Goal: Information Seeking & Learning: Learn about a topic

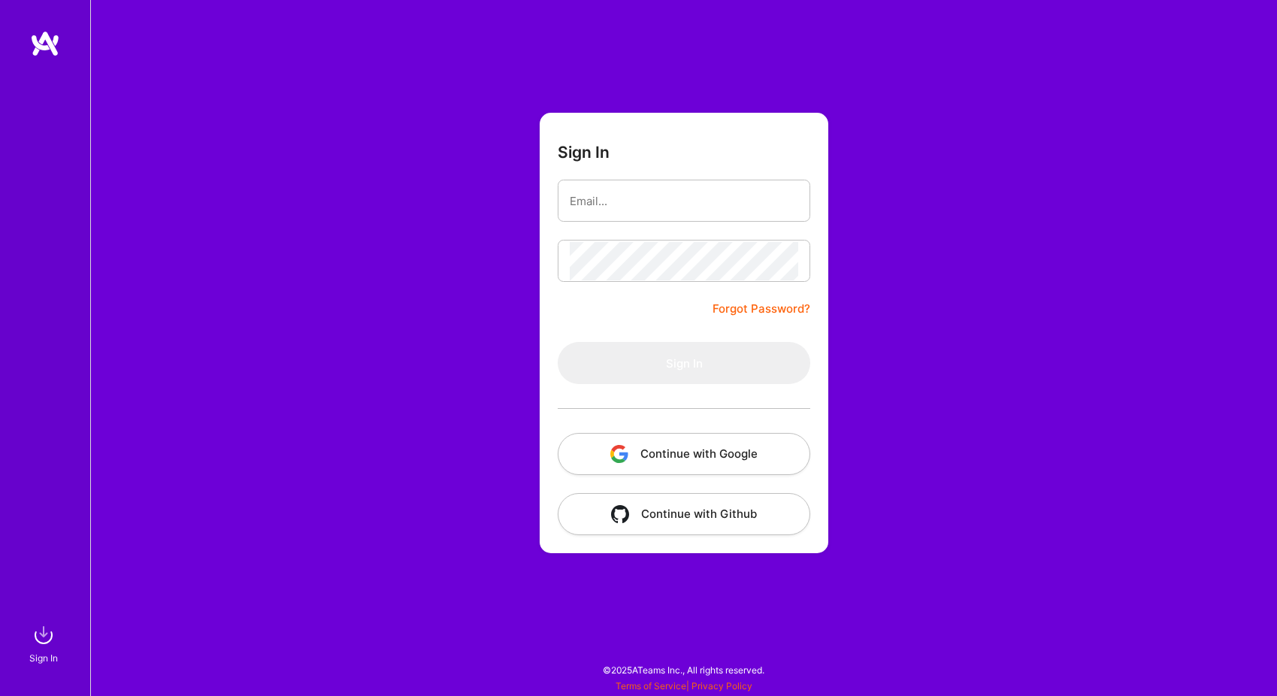
click at [638, 444] on button "Continue with Google" at bounding box center [684, 454] width 253 height 42
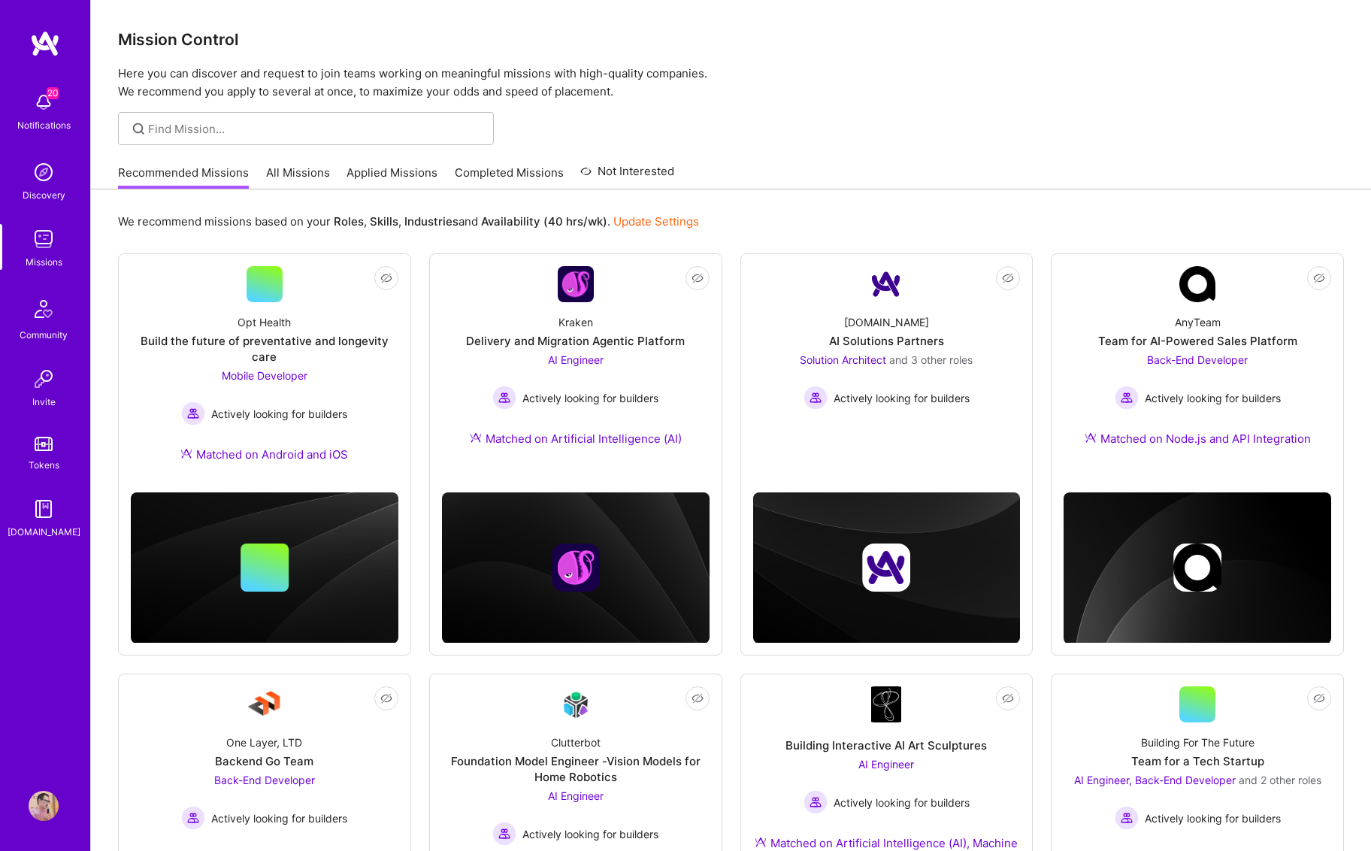
click at [300, 171] on link "All Missions" at bounding box center [298, 177] width 64 height 25
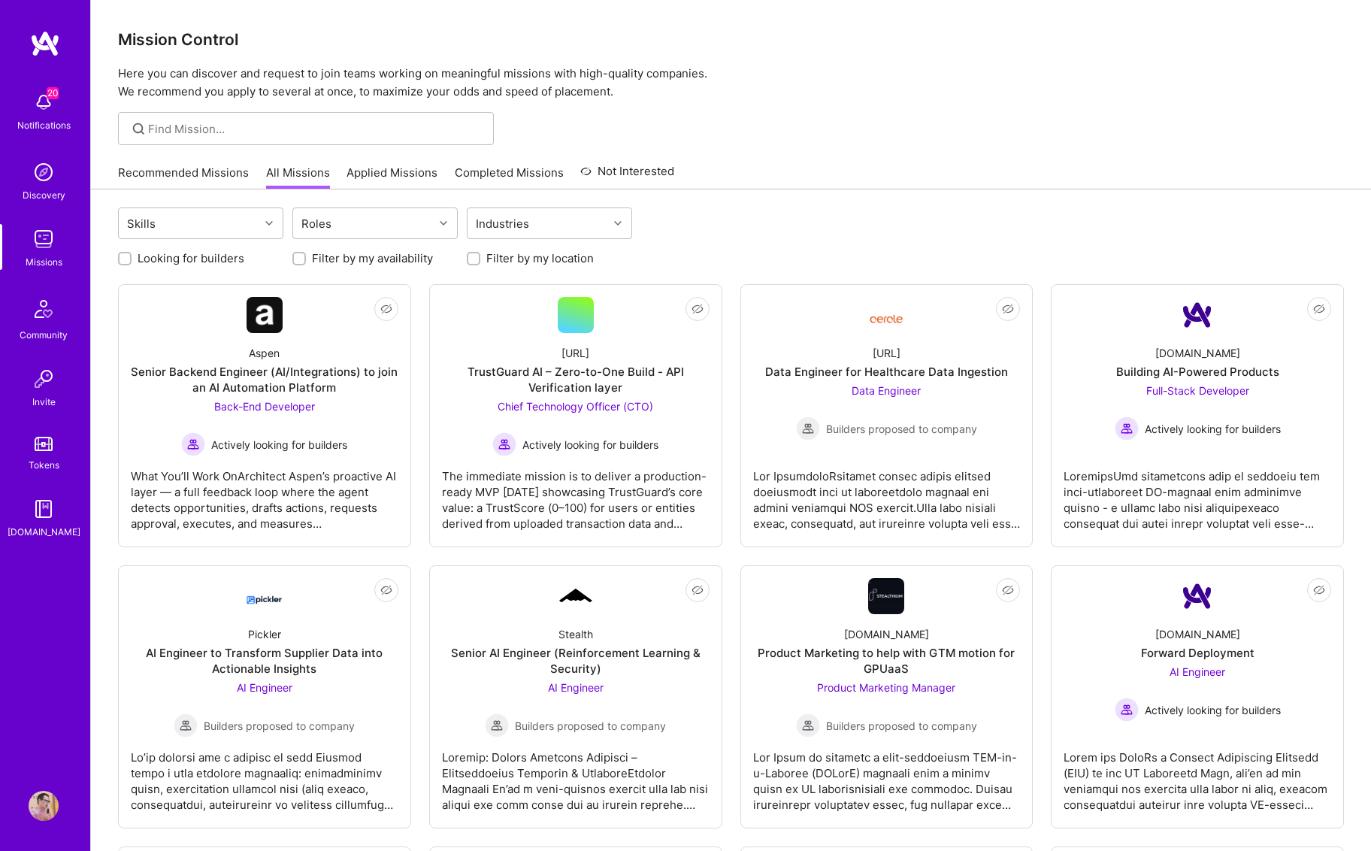
click at [129, 258] on input "Looking for builders" at bounding box center [126, 259] width 11 height 11
checkbox input "true"
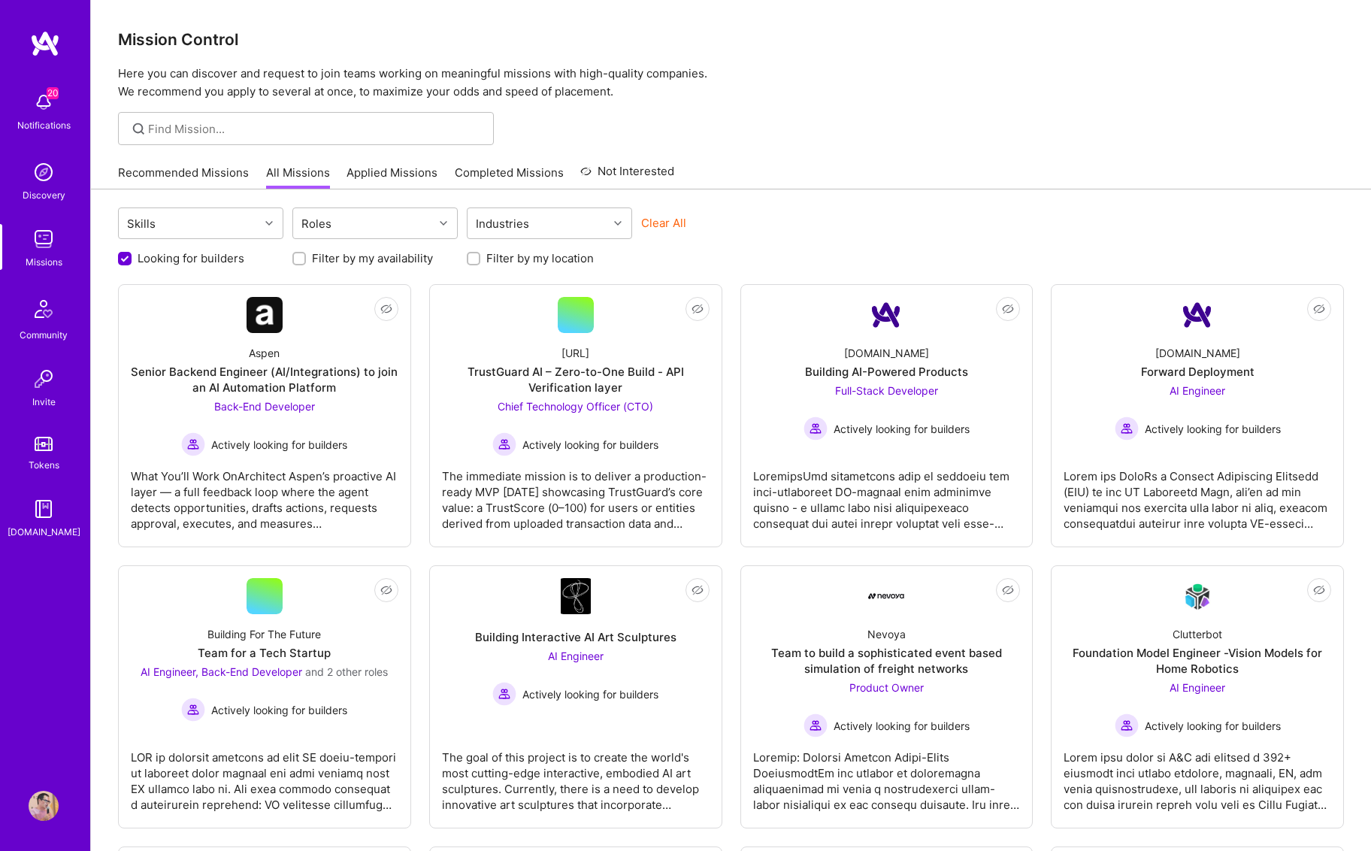
click at [474, 259] on input "Filter by my location" at bounding box center [475, 259] width 11 height 11
checkbox input "true"
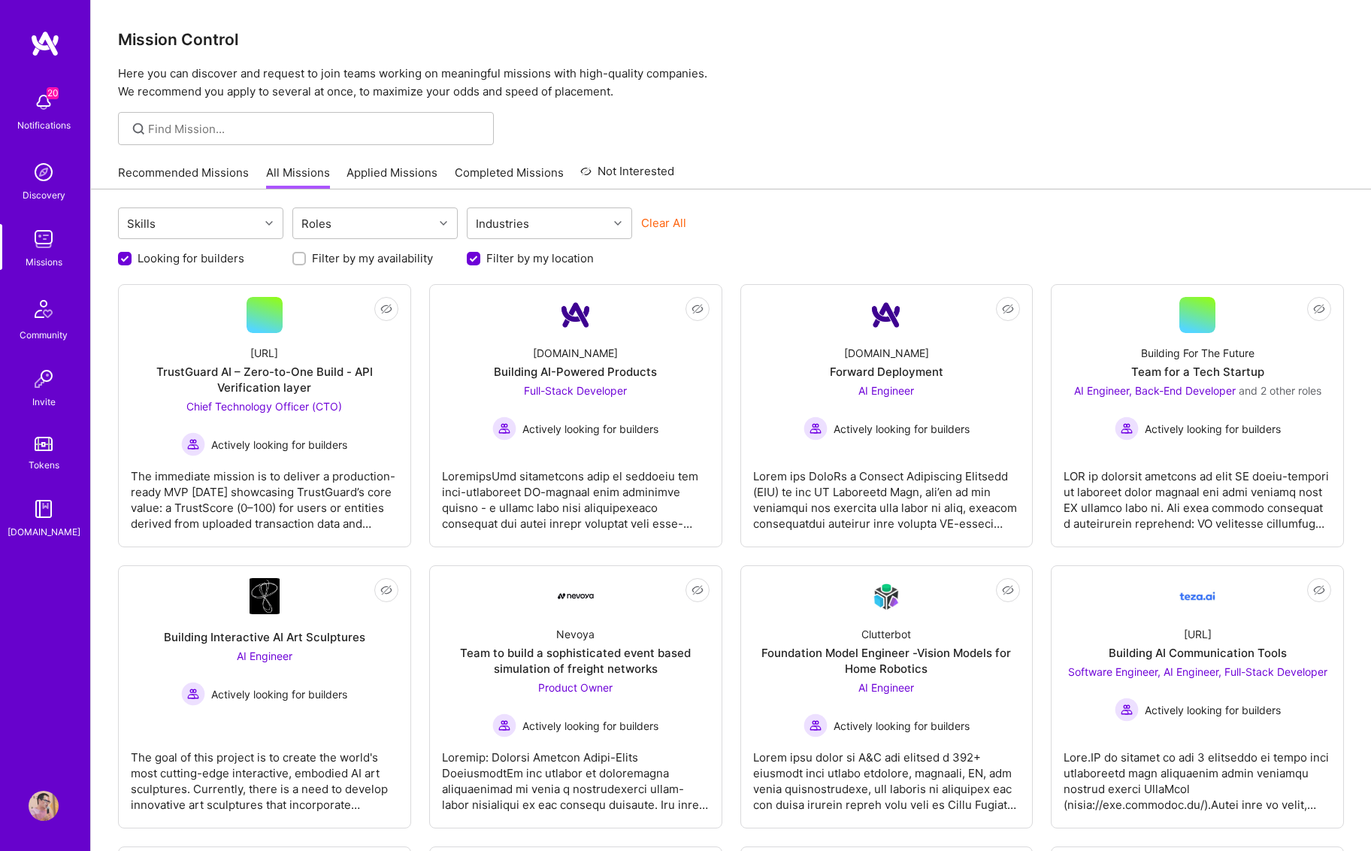
click at [217, 77] on p "Here you can discover and request to join teams working on meaningful missions …" at bounding box center [731, 83] width 1226 height 36
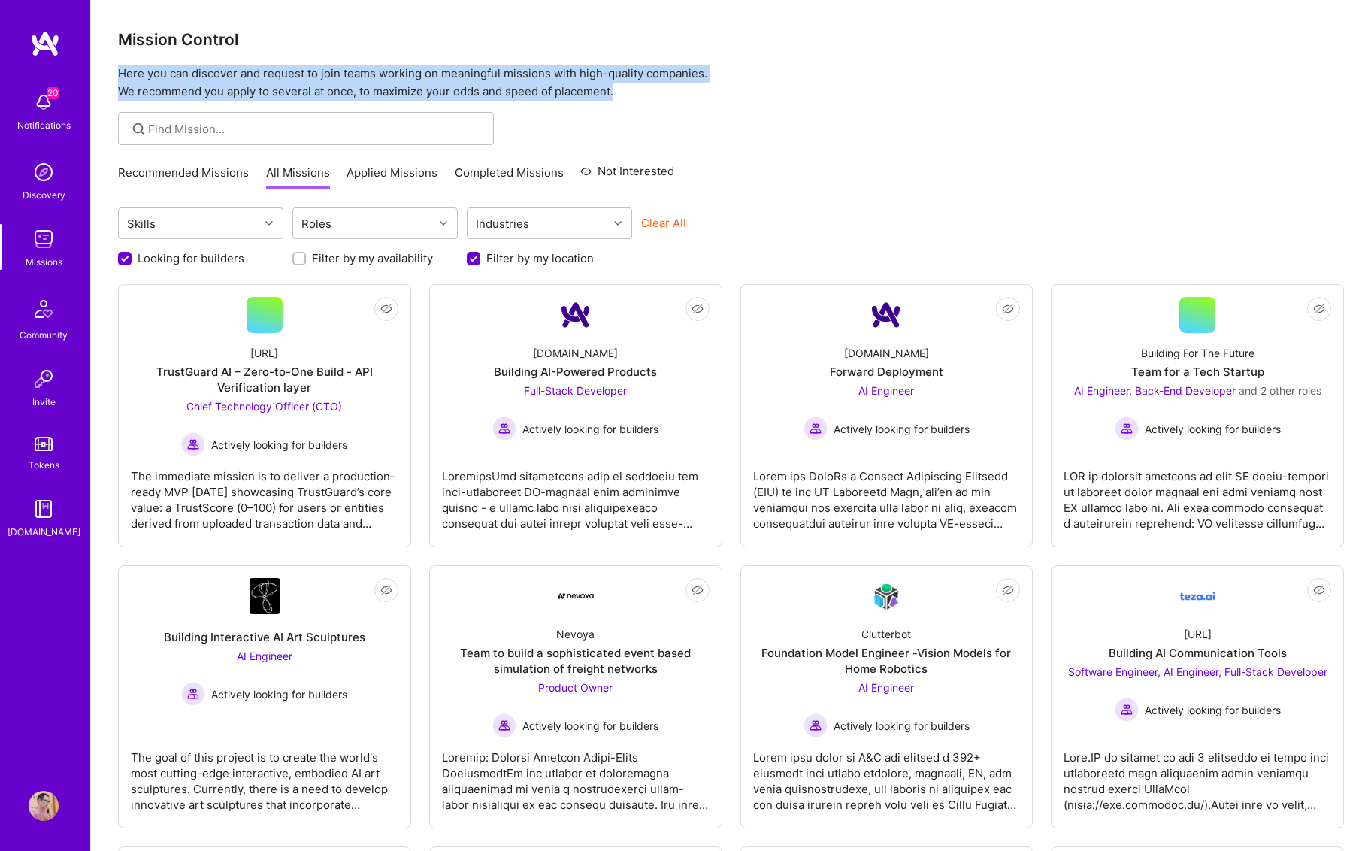
drag, startPoint x: 120, startPoint y: 73, endPoint x: 703, endPoint y: 97, distance: 583.2
click at [703, 97] on p "Here you can discover and request to join teams working on meaningful missions …" at bounding box center [731, 83] width 1226 height 36
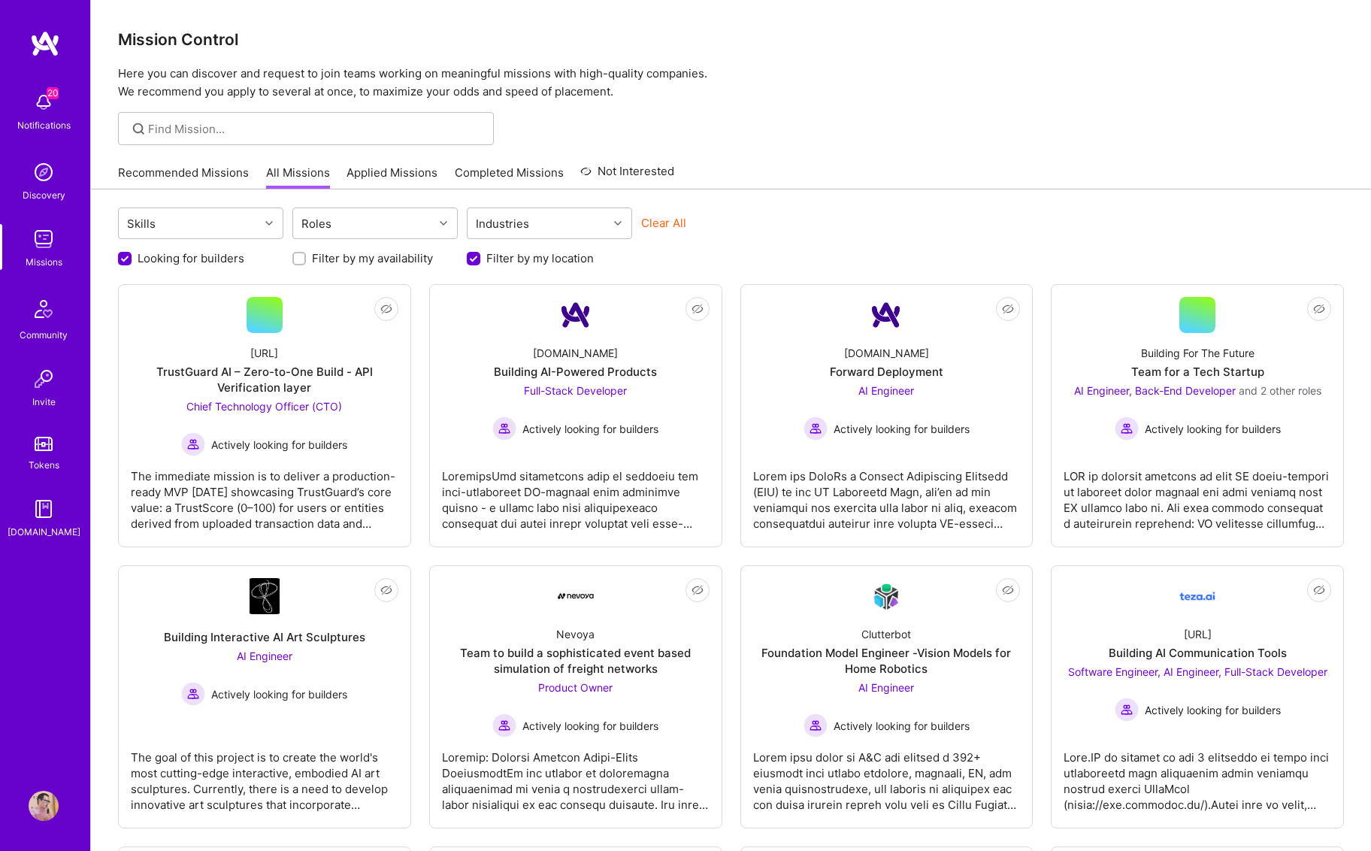
click at [496, 68] on p "Here you can discover and request to join teams working on meaningful missions …" at bounding box center [731, 83] width 1226 height 36
click at [129, 75] on p "Here you can discover and request to join teams working on meaningful missions …" at bounding box center [731, 83] width 1226 height 36
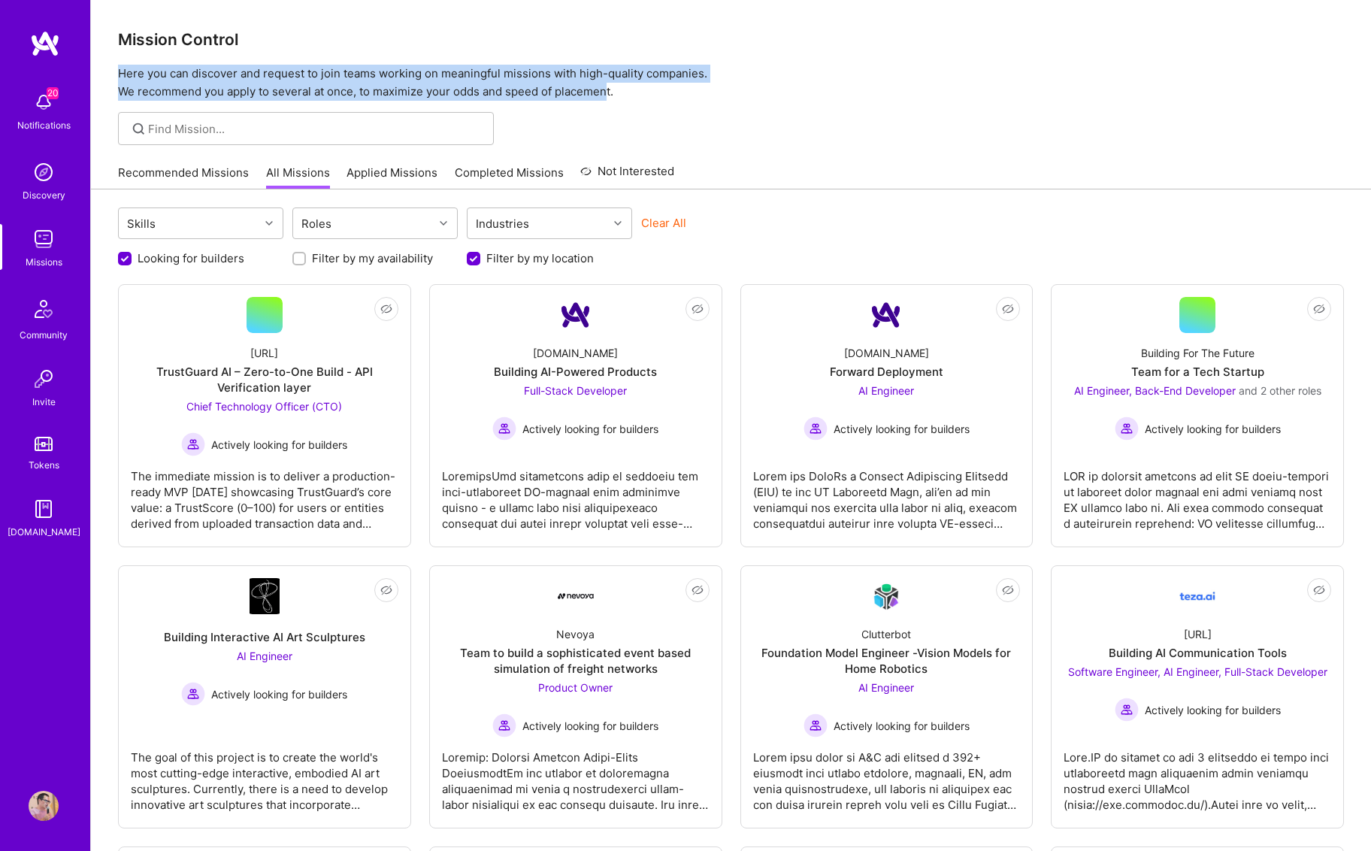
drag, startPoint x: 122, startPoint y: 74, endPoint x: 610, endPoint y: 97, distance: 488.5
click at [610, 97] on p "Here you can discover and request to join teams working on meaningful missions …" at bounding box center [731, 83] width 1226 height 36
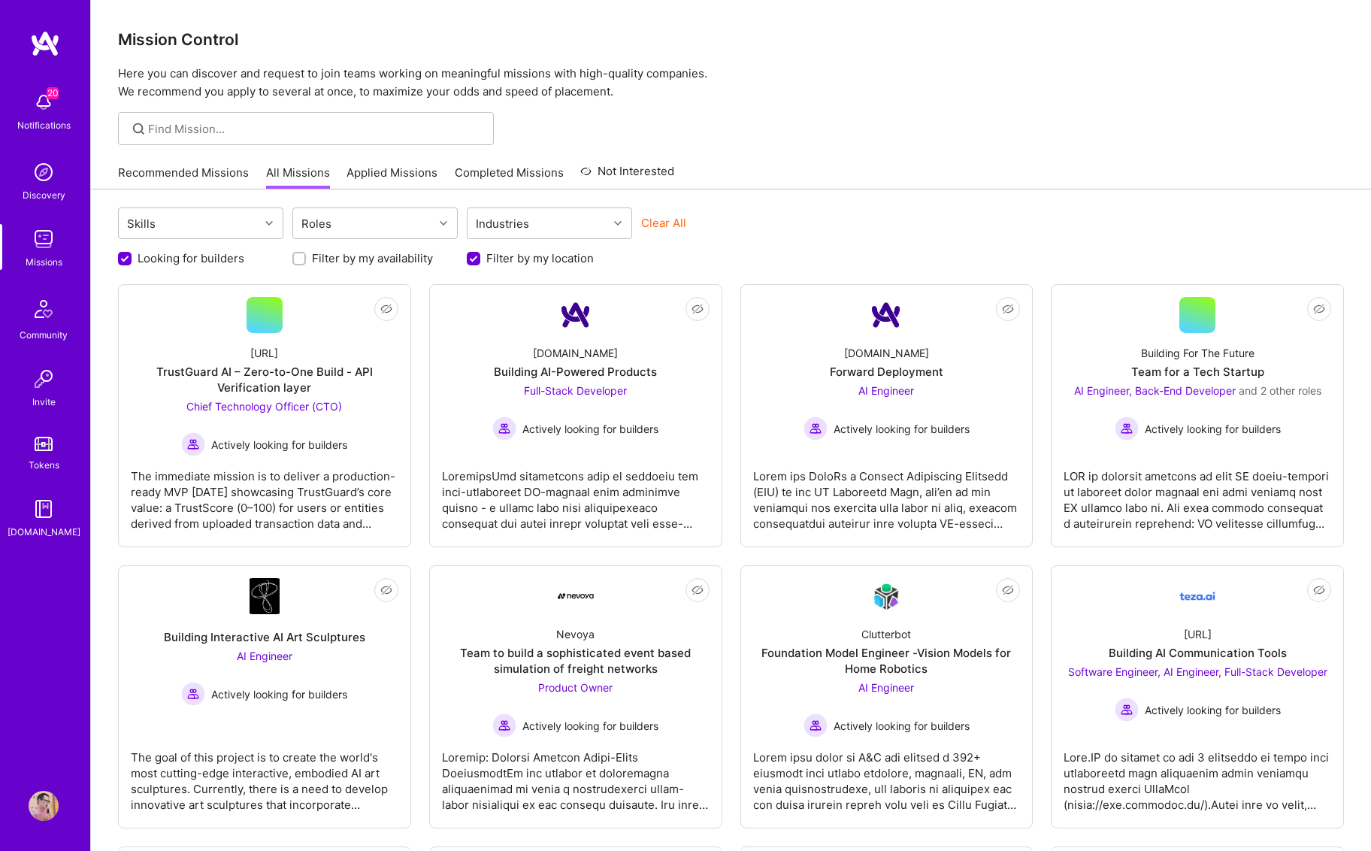
click at [636, 95] on p "Here you can discover and request to join teams working on meaningful missions …" at bounding box center [731, 83] width 1226 height 36
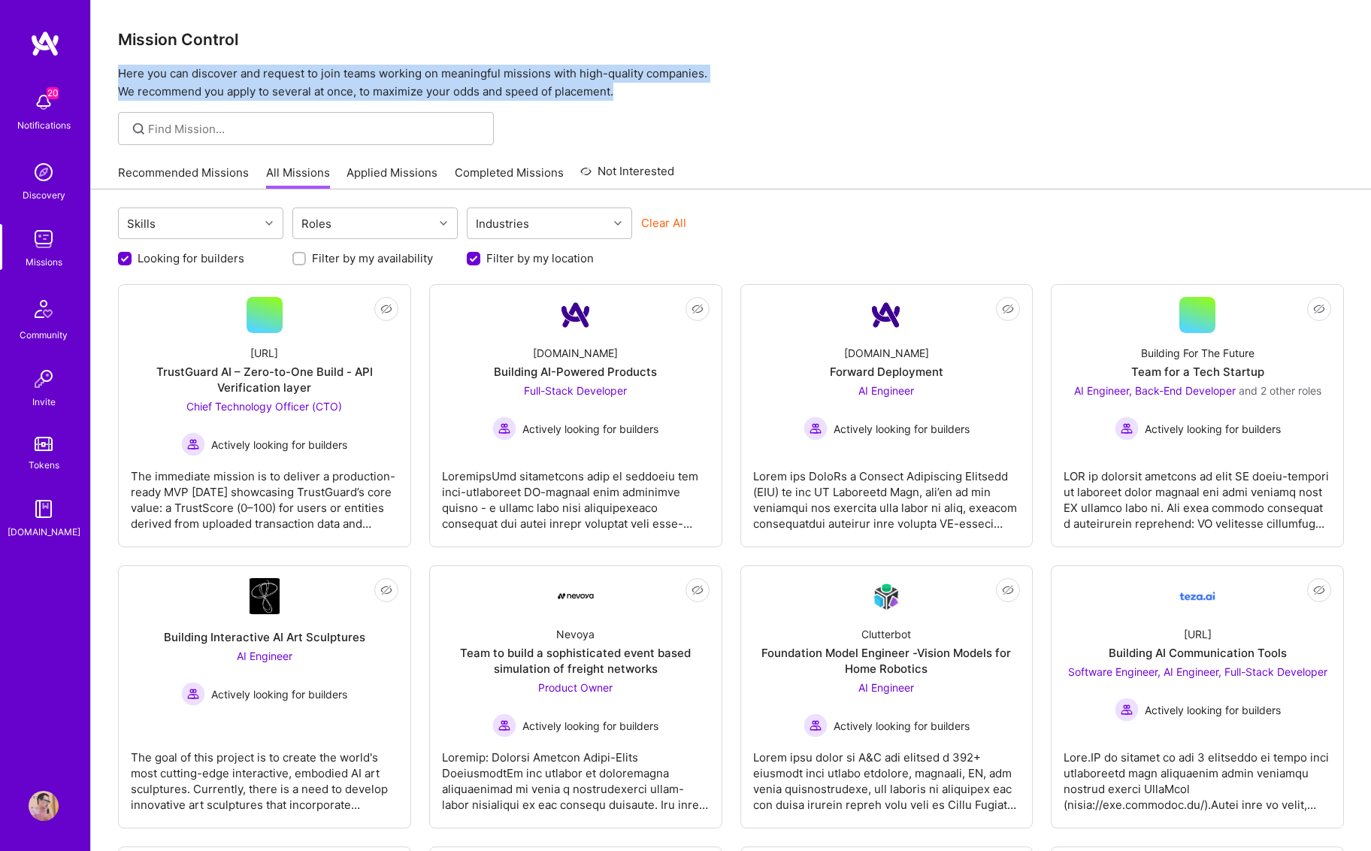
drag, startPoint x: 636, startPoint y: 95, endPoint x: 122, endPoint y: 75, distance: 514.7
click at [122, 75] on p "Here you can discover and request to join teams working on meaningful missions …" at bounding box center [731, 83] width 1226 height 36
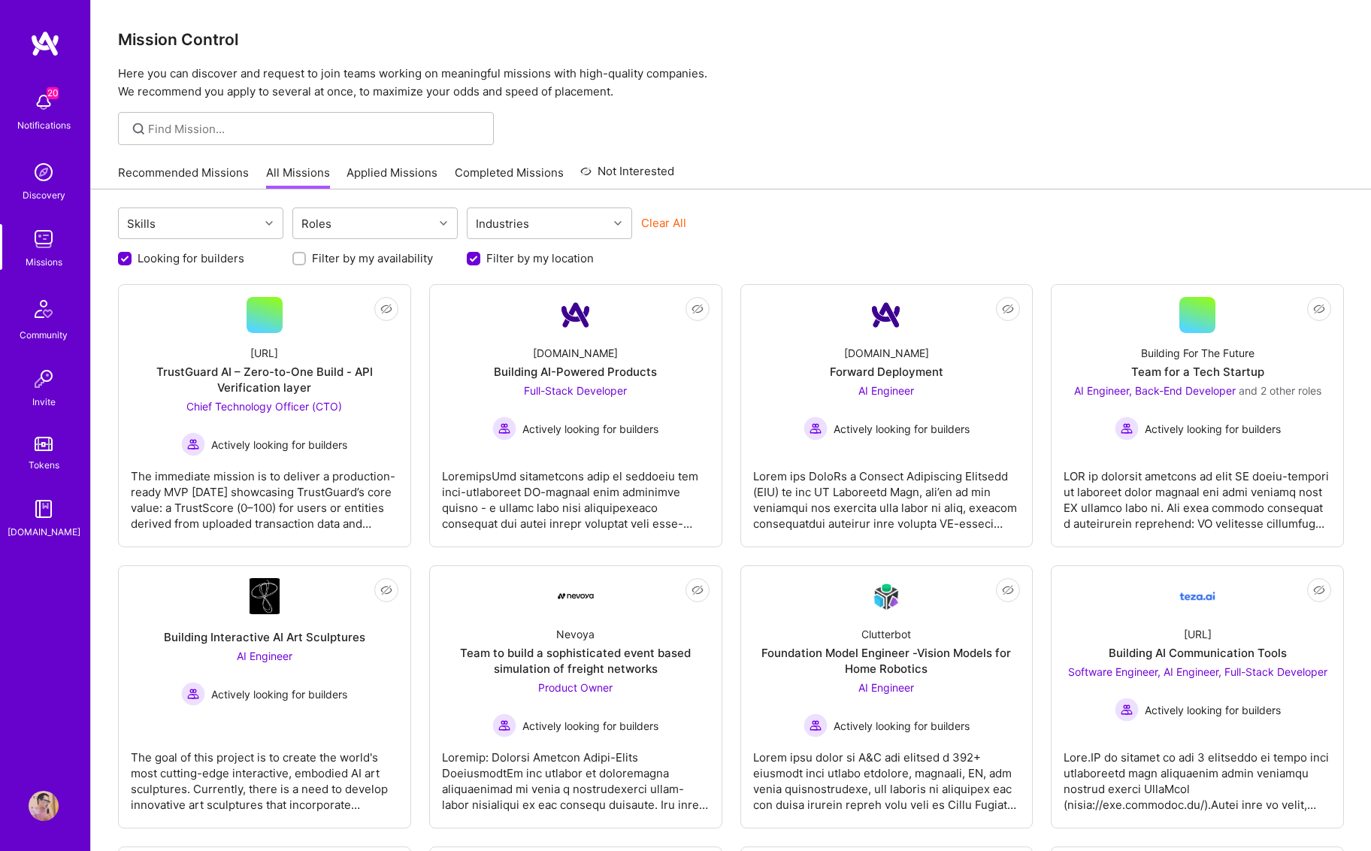
click at [880, 99] on p "Here you can discover and request to join teams working on meaningful missions …" at bounding box center [731, 83] width 1226 height 36
click at [272, 477] on div "The immediate mission is to deliver a production-ready MVP [DATE] showcasing Tr…" at bounding box center [265, 493] width 268 height 75
click at [562, 480] on div at bounding box center [576, 493] width 268 height 75
click at [738, 159] on div "Recommended Missions All Missions Applied Missions Completed Missions Not Inter…" at bounding box center [731, 172] width 1226 height 32
click at [1181, 492] on div at bounding box center [1198, 493] width 268 height 75
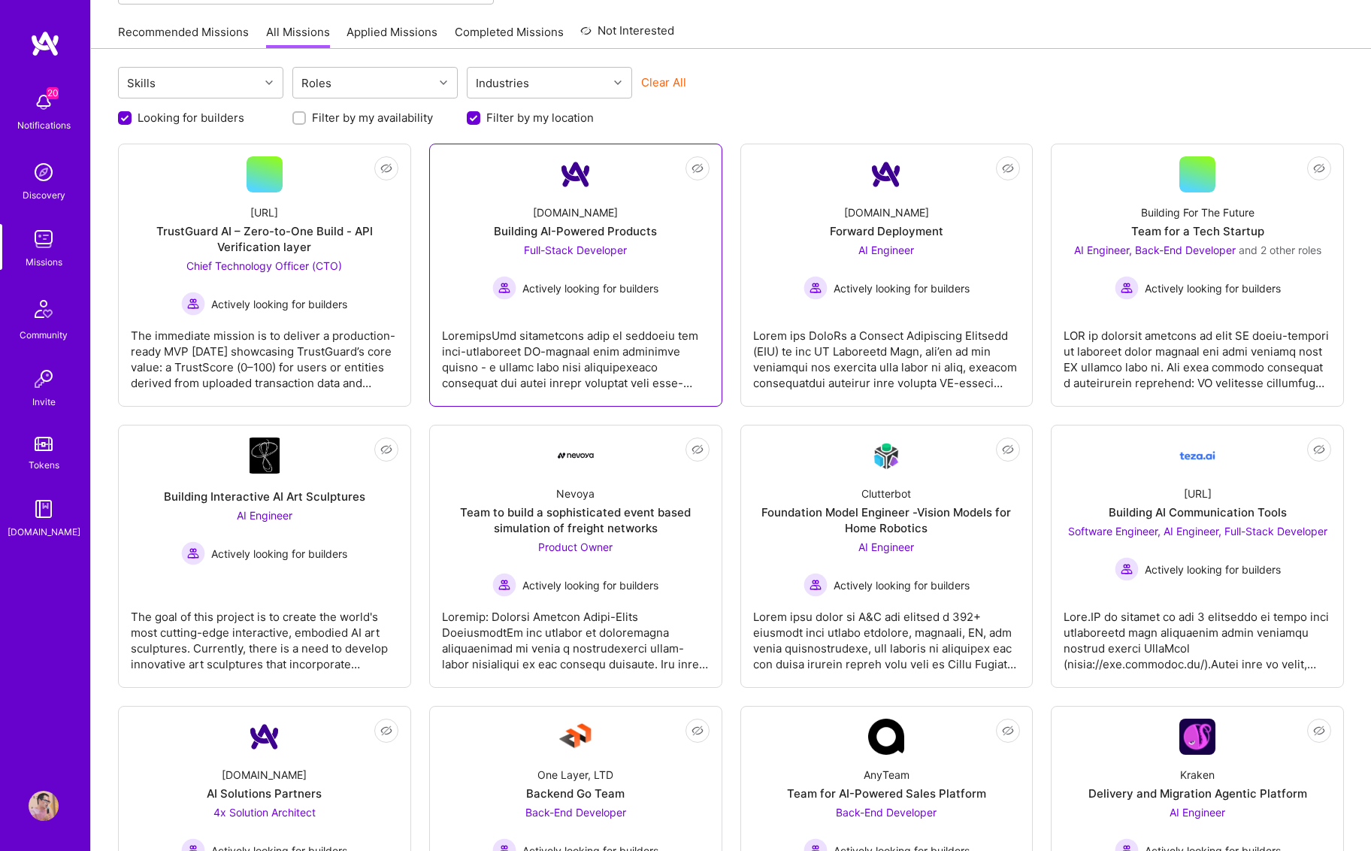
scroll to position [210, 0]
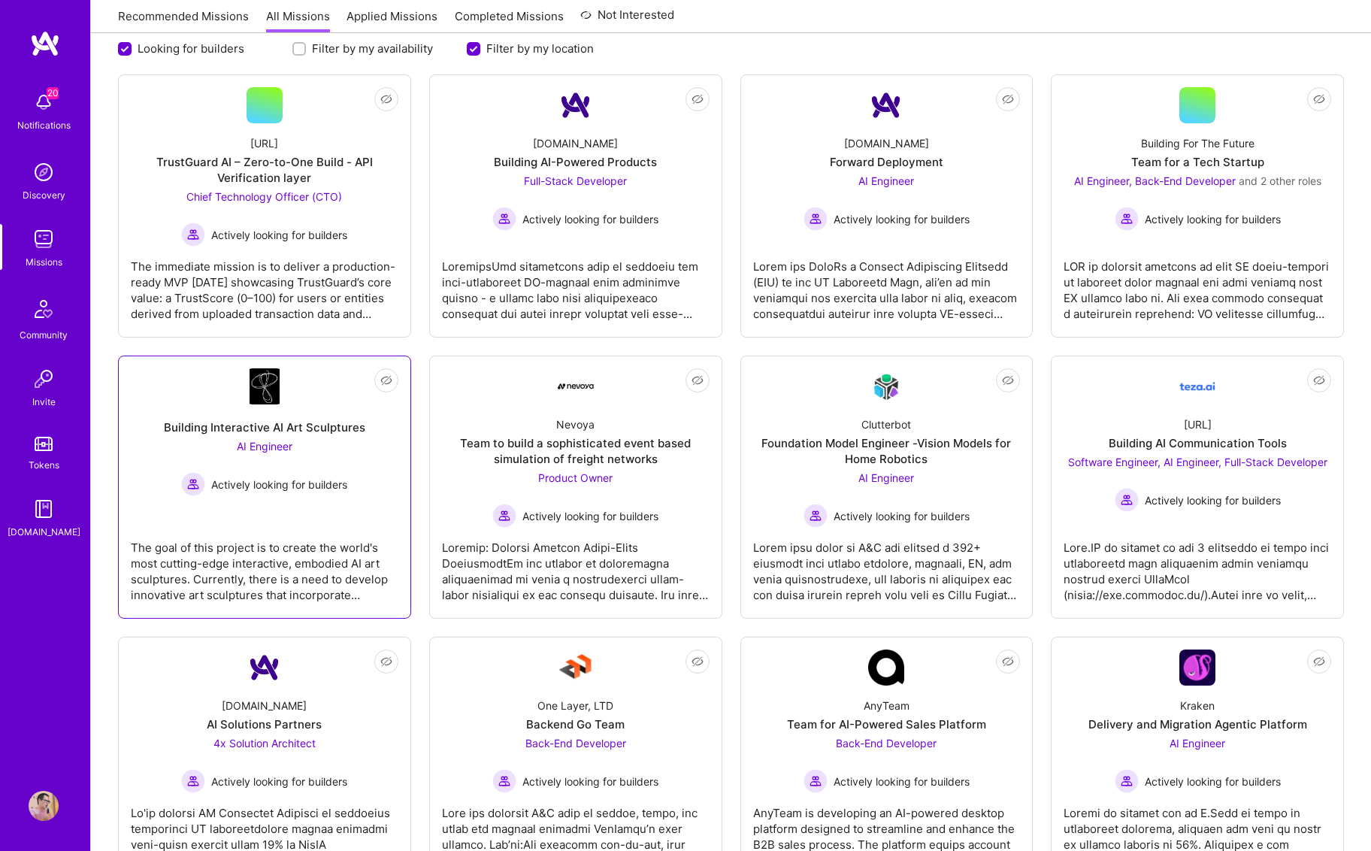
click at [289, 561] on div "The goal of this project is to create the world's most cutting-edge interactive…" at bounding box center [265, 565] width 268 height 75
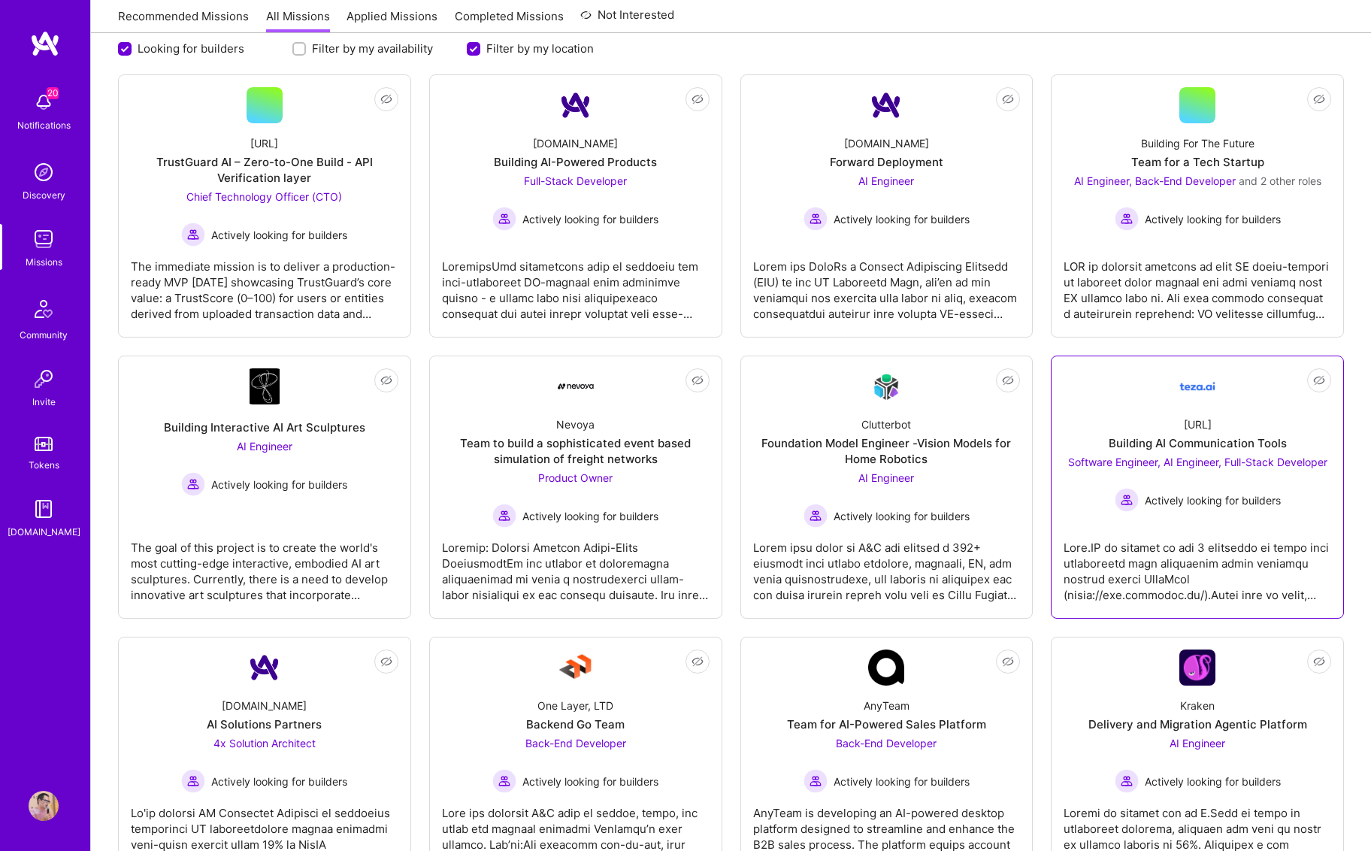
click at [1153, 570] on div at bounding box center [1198, 565] width 268 height 75
click at [593, 559] on div at bounding box center [576, 565] width 268 height 75
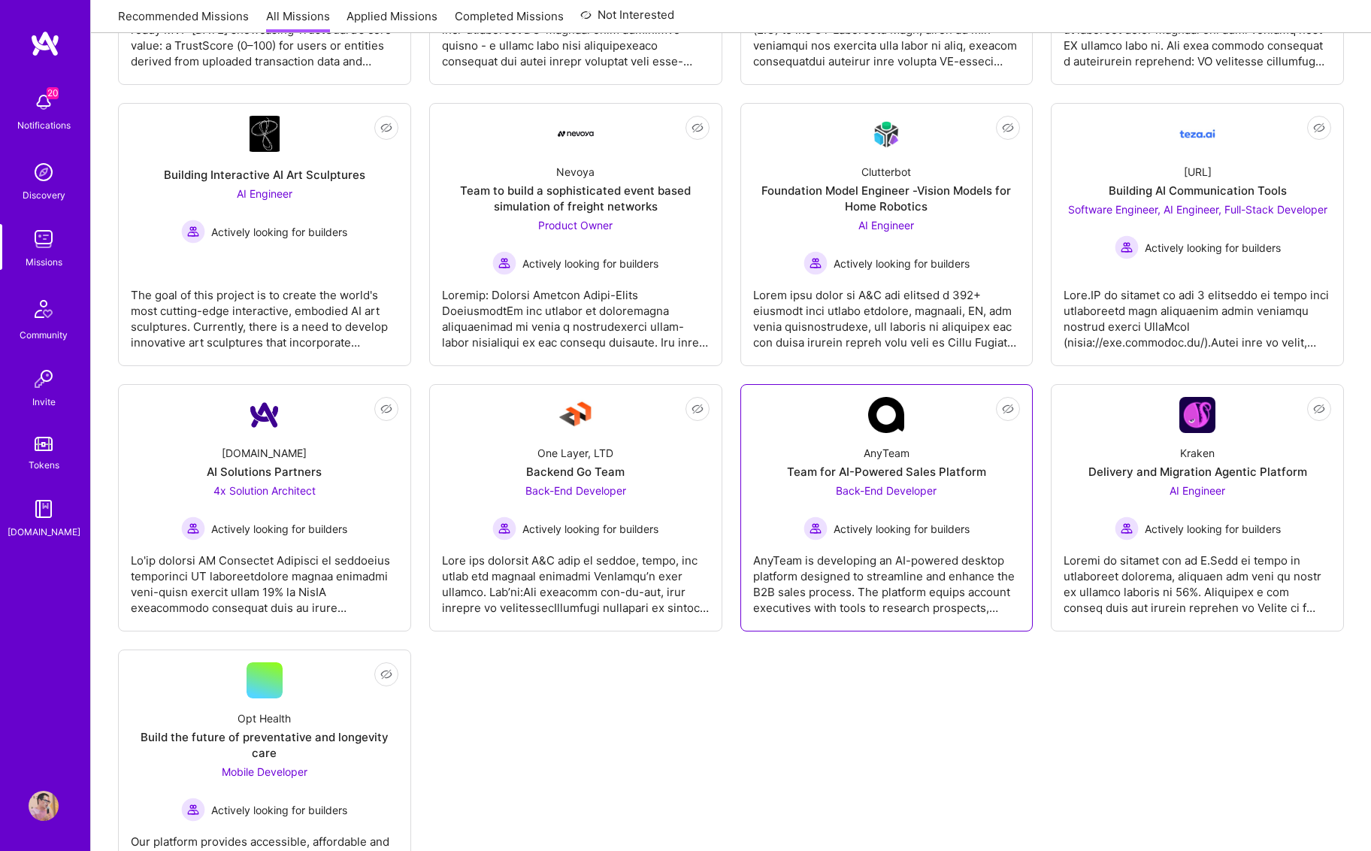
scroll to position [463, 0]
click at [1204, 567] on div at bounding box center [1198, 577] width 268 height 75
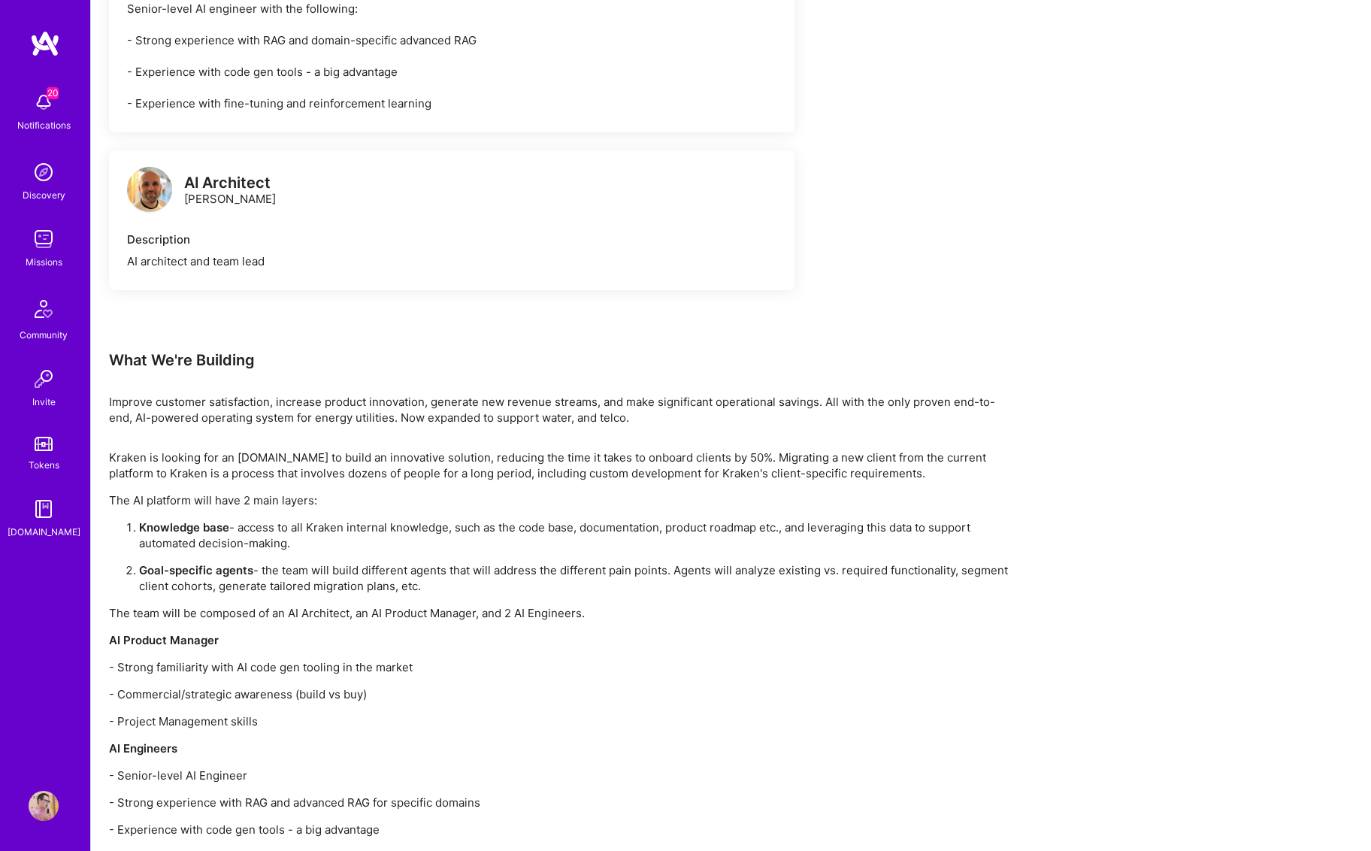
scroll to position [1209, 0]
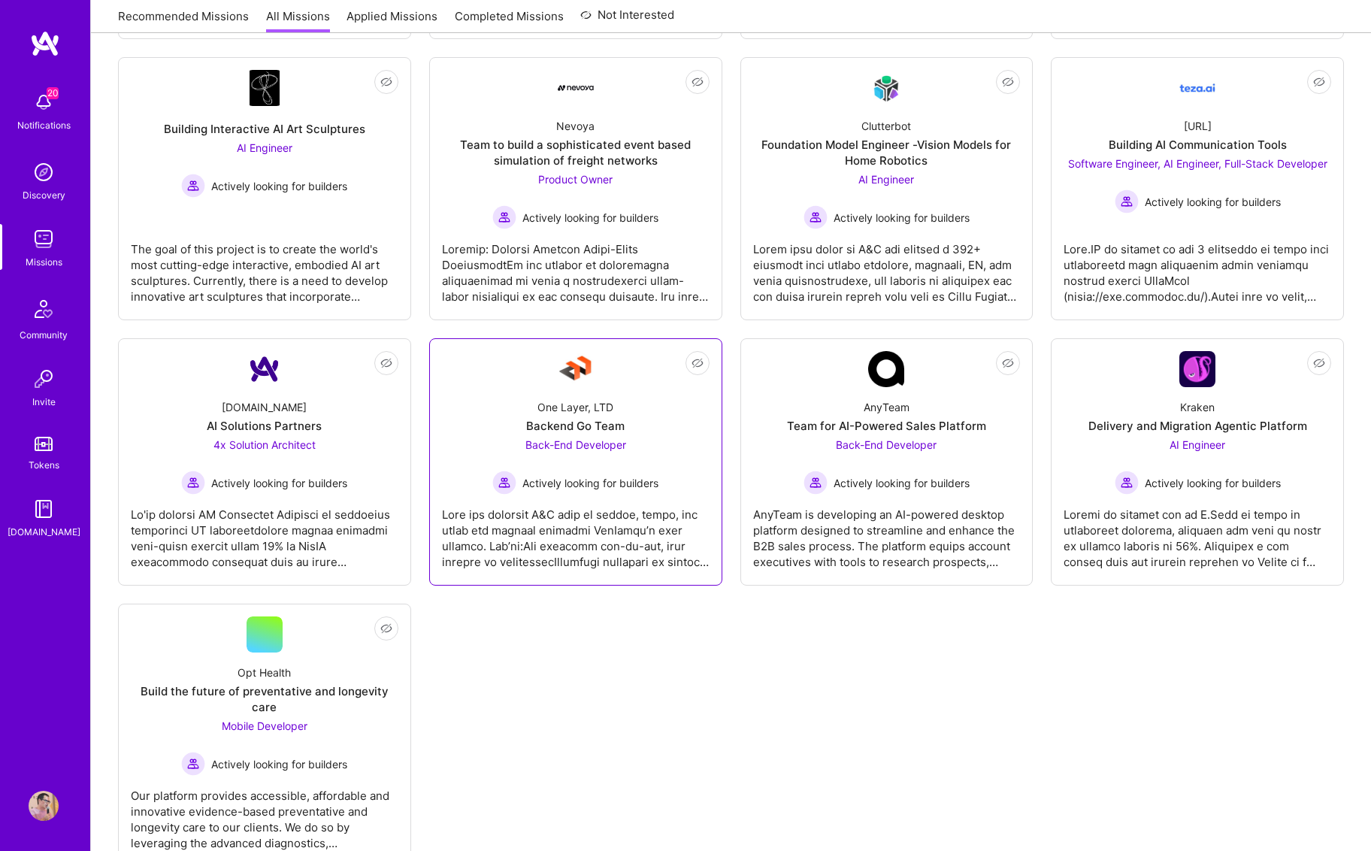
scroll to position [560, 0]
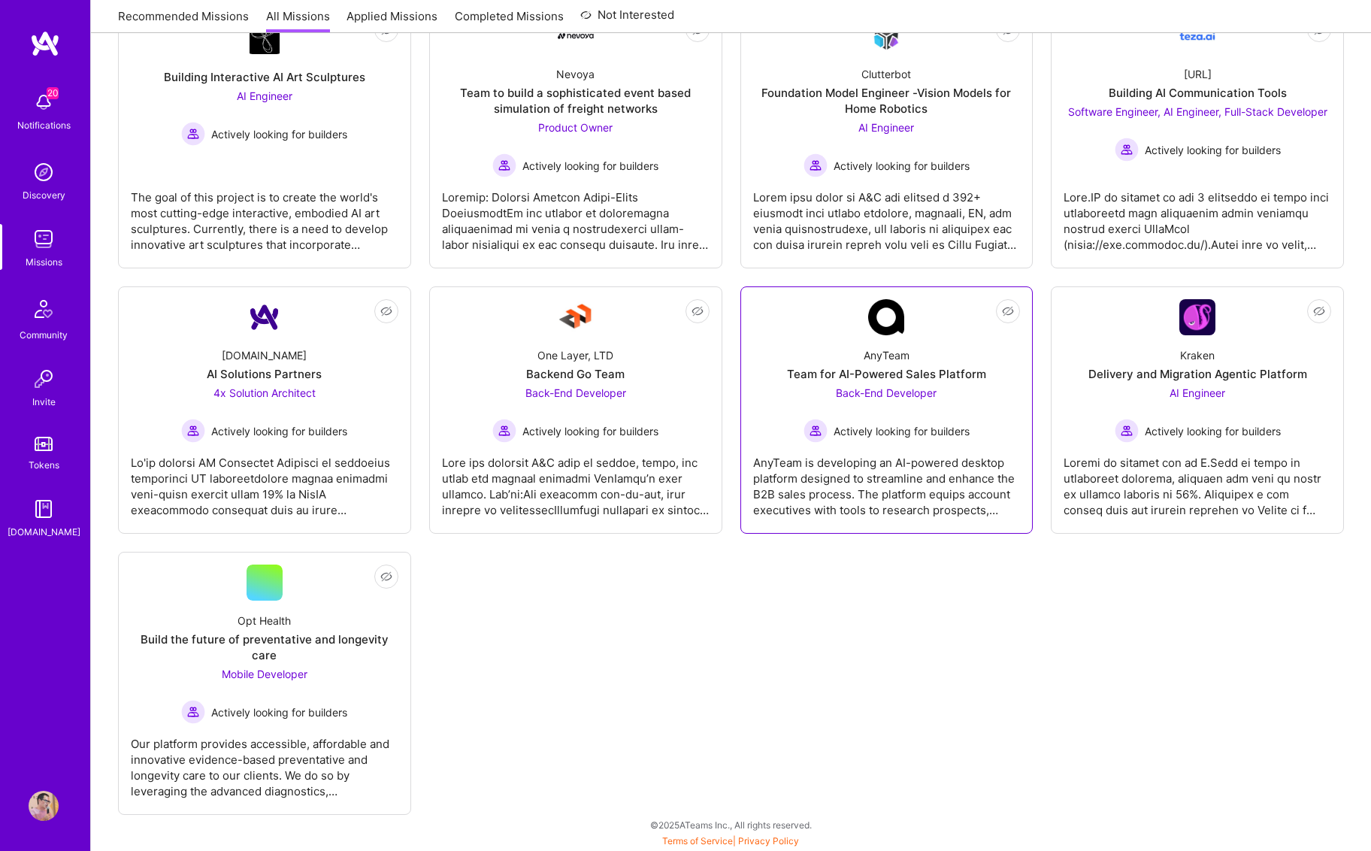
click at [894, 488] on div "AnyTeam is developing an AI-powered desktop platform designed to streamline and…" at bounding box center [887, 480] width 268 height 75
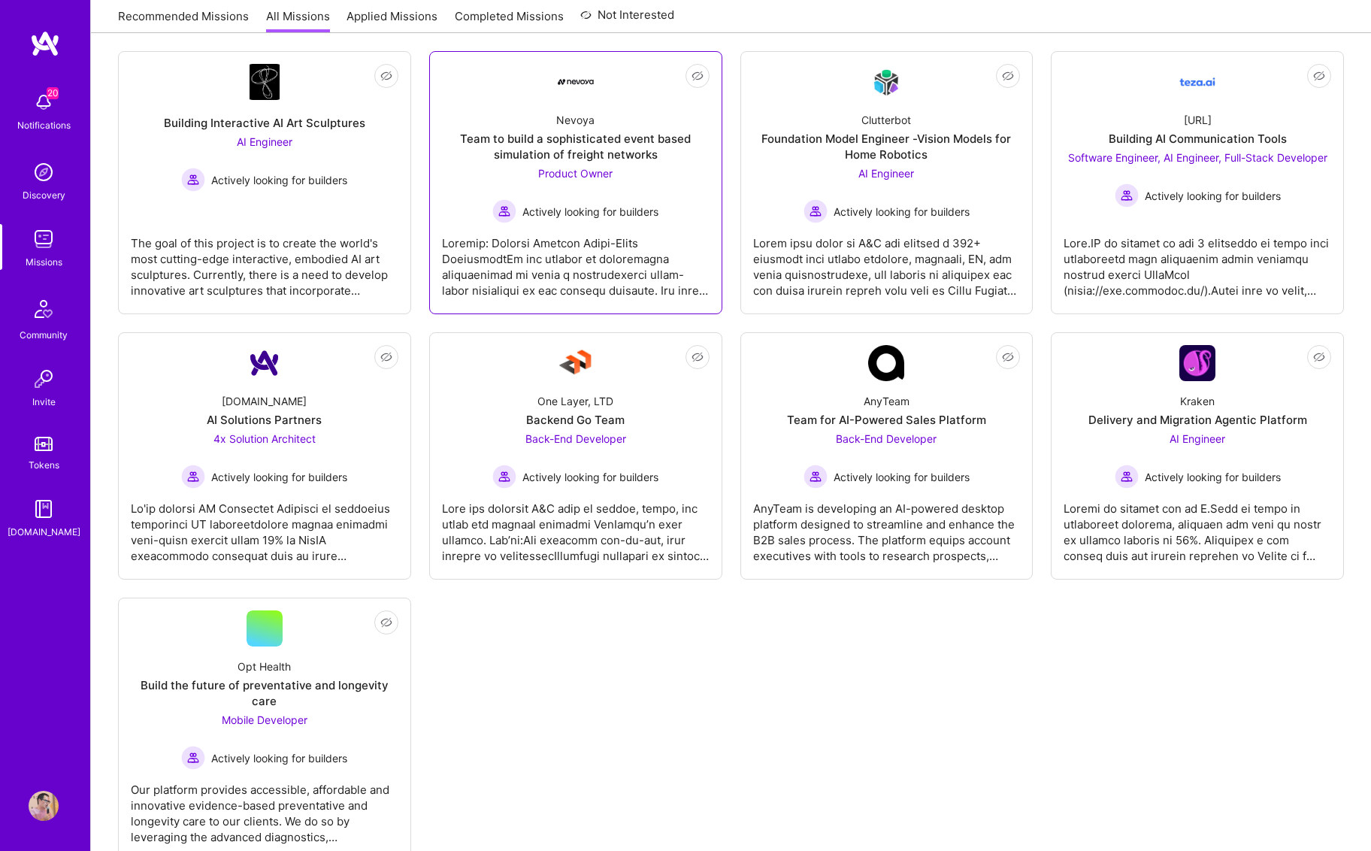
scroll to position [547, 0]
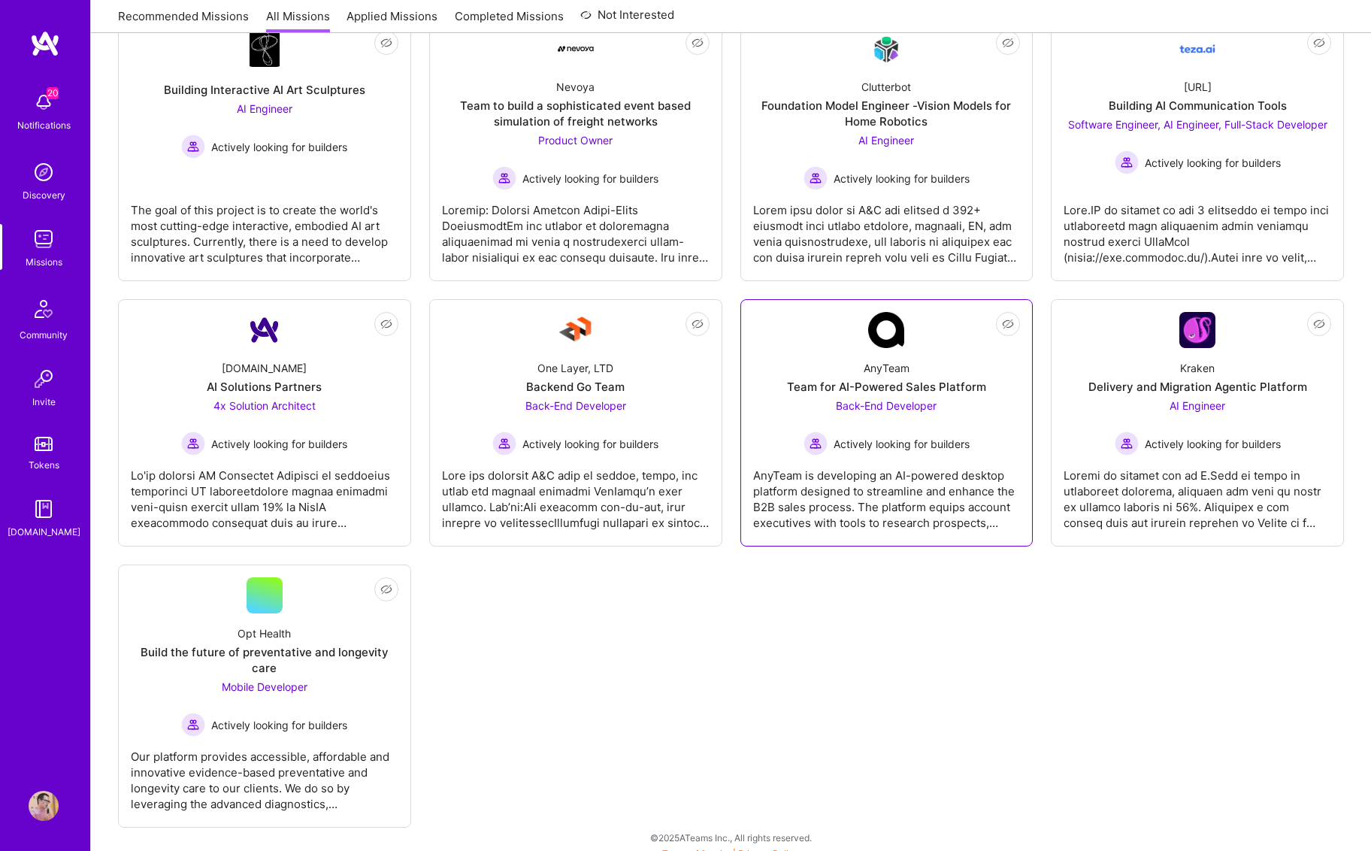
click at [840, 502] on div "AnyTeam is developing an AI-powered desktop platform designed to streamline and…" at bounding box center [887, 493] width 268 height 75
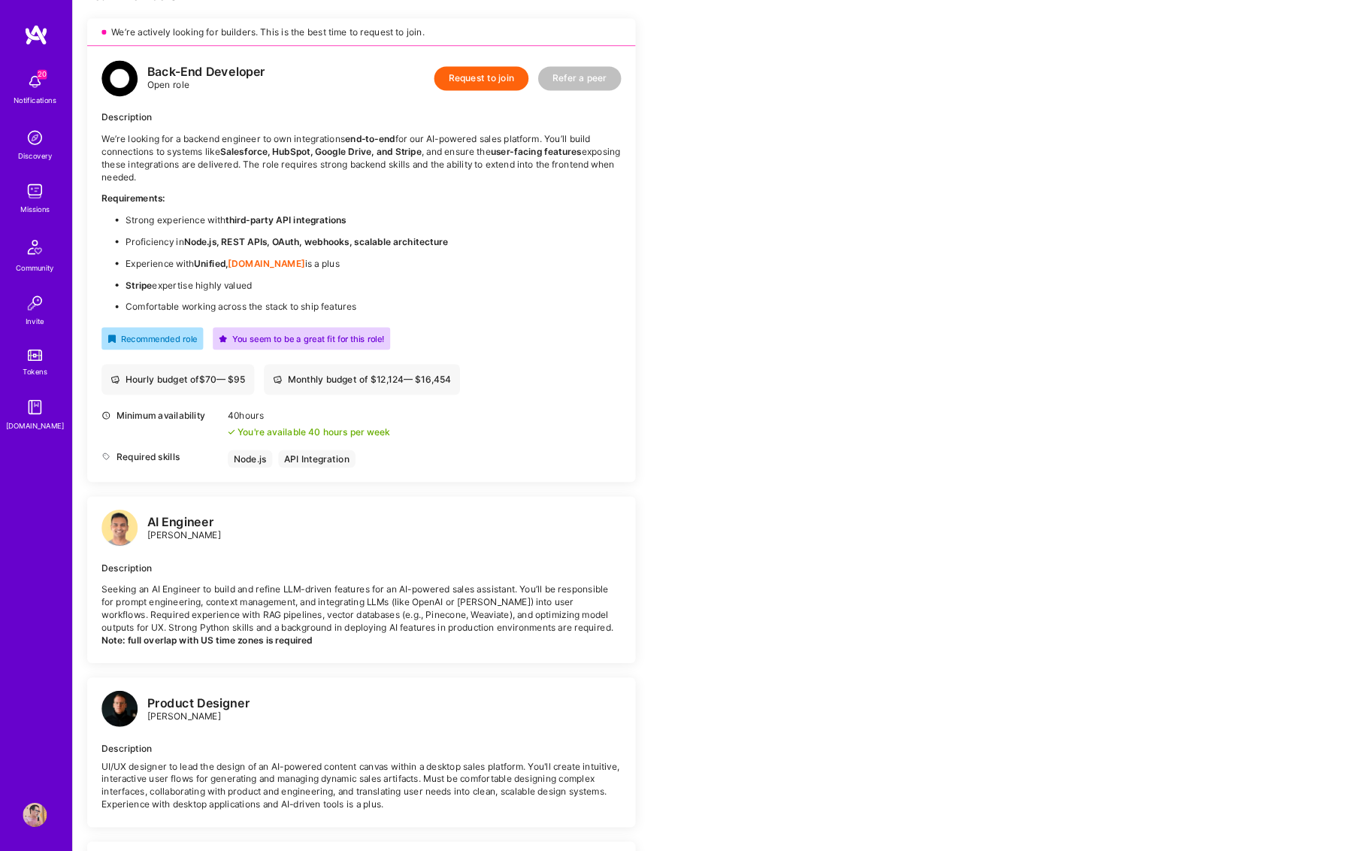
scroll to position [914, 0]
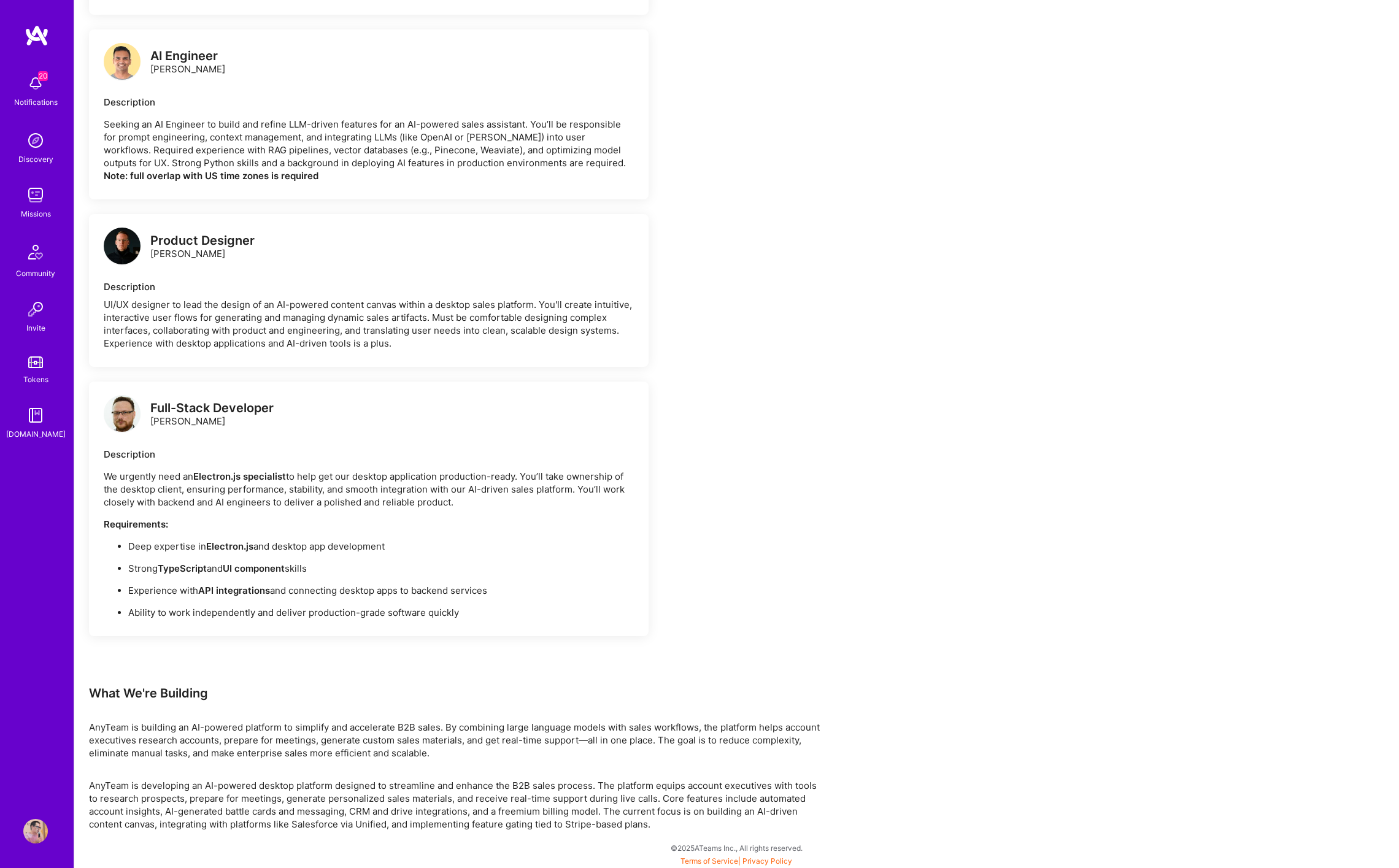
click at [700, 568] on p "AnyTeam is building an AI-powered platform to simplify and accelerate B2B sales…" at bounding box center [457, 739] width 736 height 38
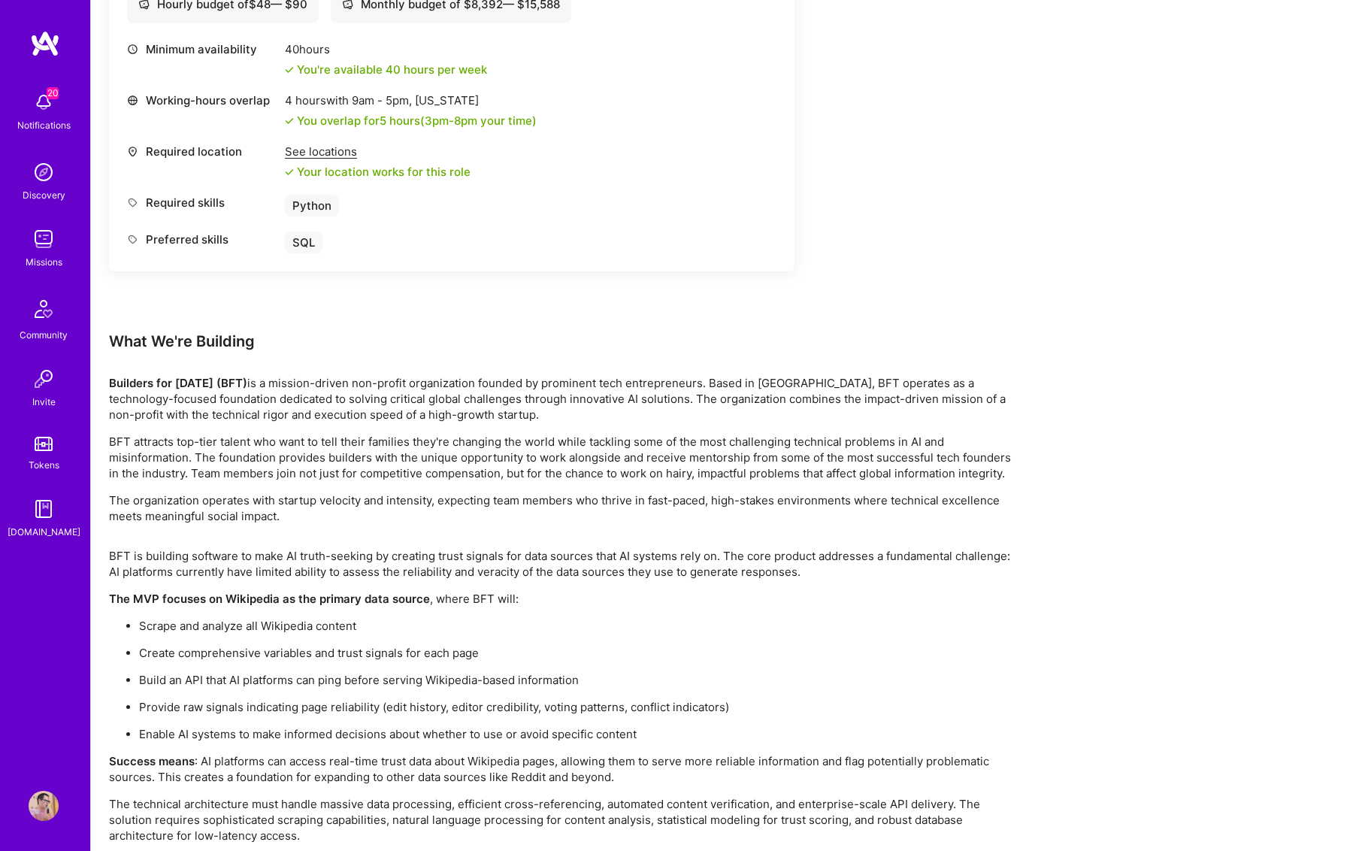
scroll to position [2293, 0]
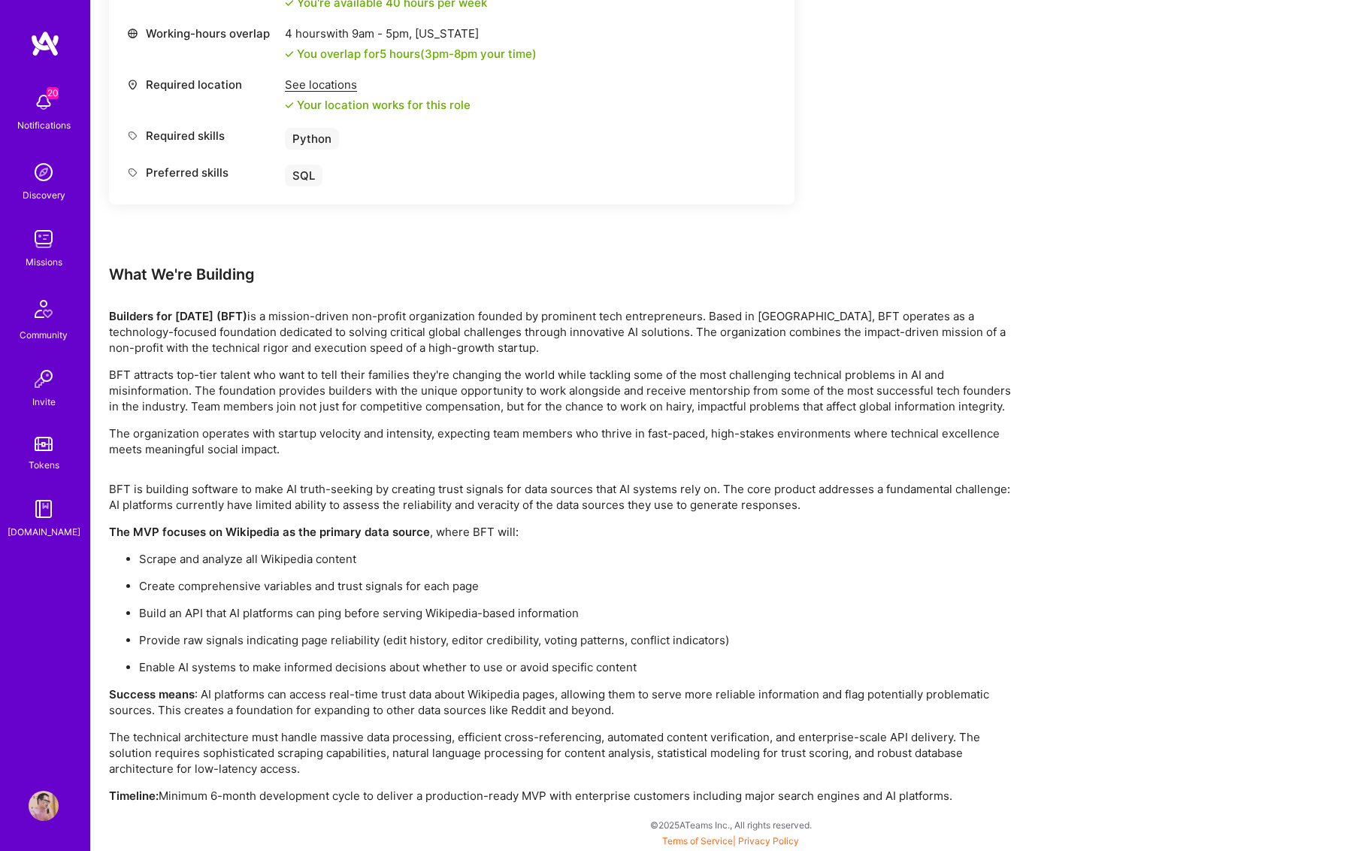
click at [480, 335] on p "Builders for Tomorrow (BFT) is a mission-driven non-profit organization founded…" at bounding box center [560, 331] width 902 height 47
click at [427, 426] on p "The organization operates with startup velocity and intensity, expecting team m…" at bounding box center [560, 442] width 902 height 32
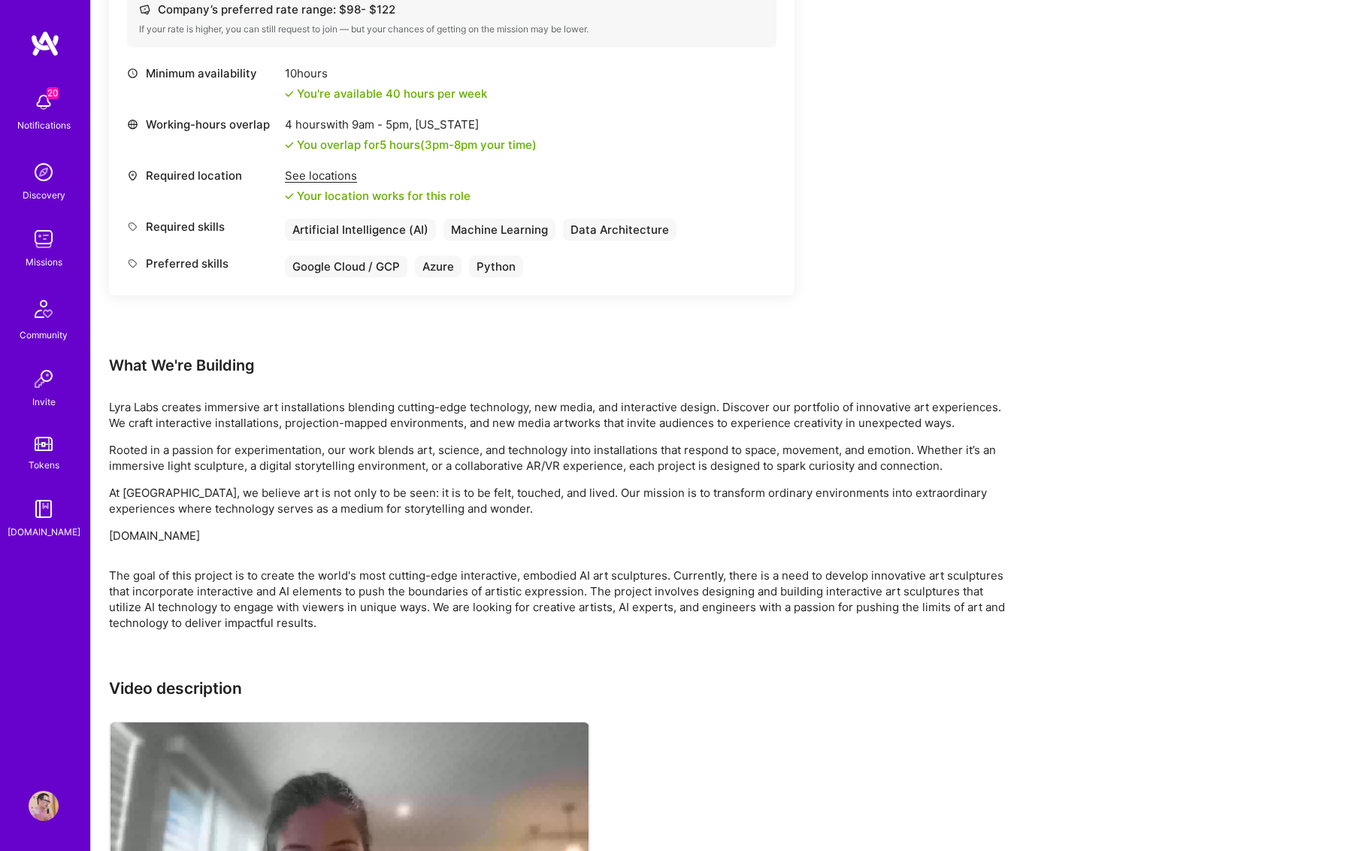
scroll to position [808, 0]
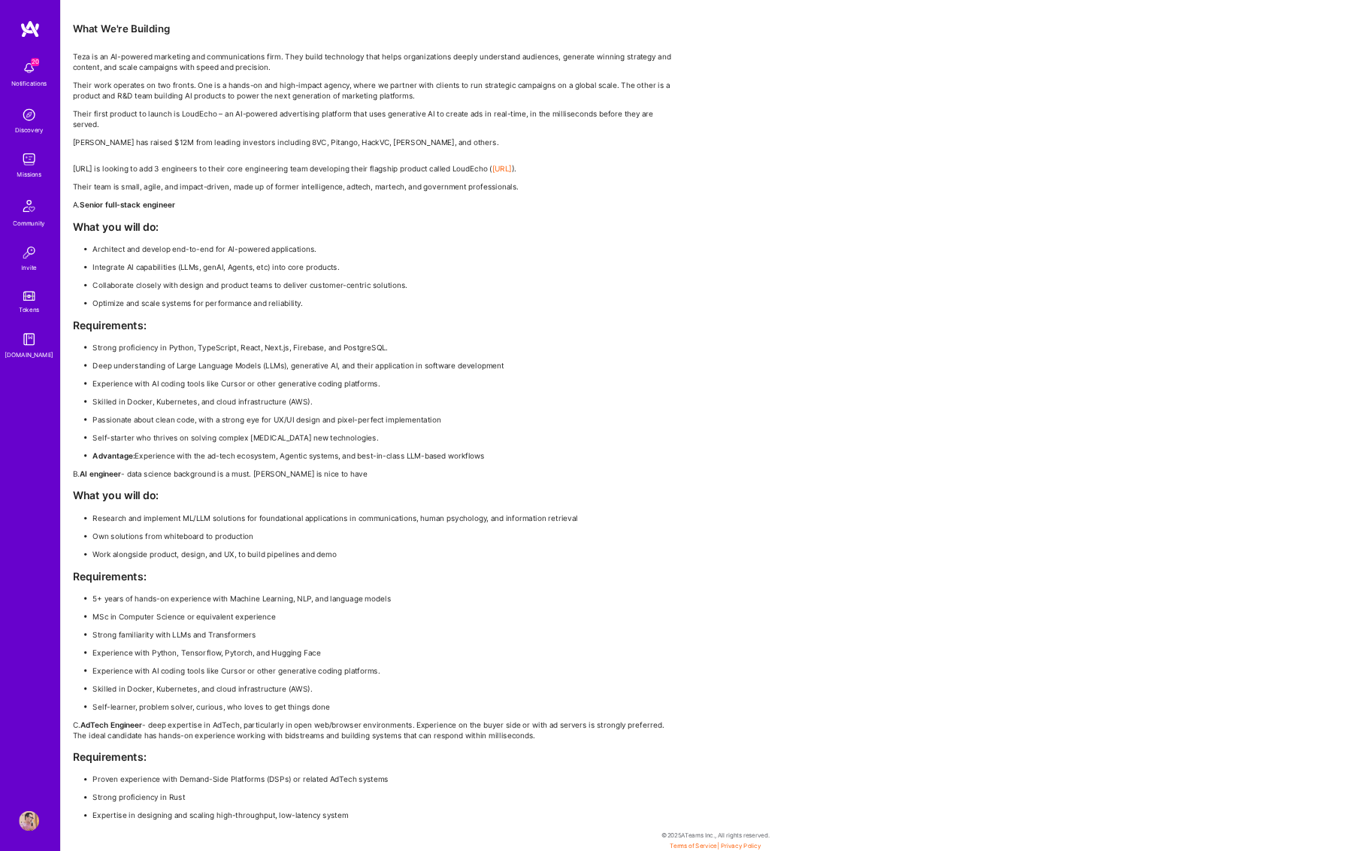
scroll to position [2144, 0]
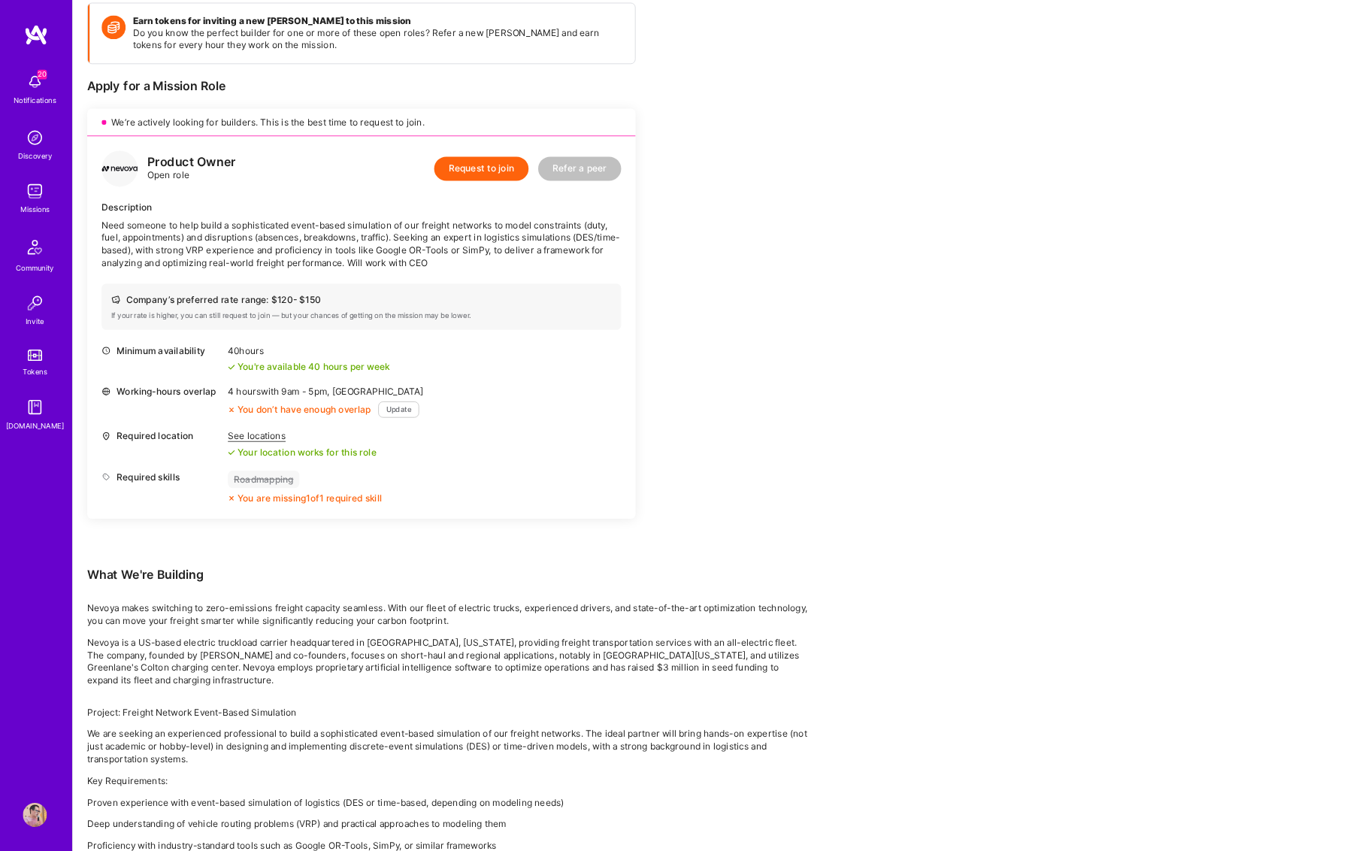
scroll to position [217, 0]
